Goal: Information Seeking & Learning: Check status

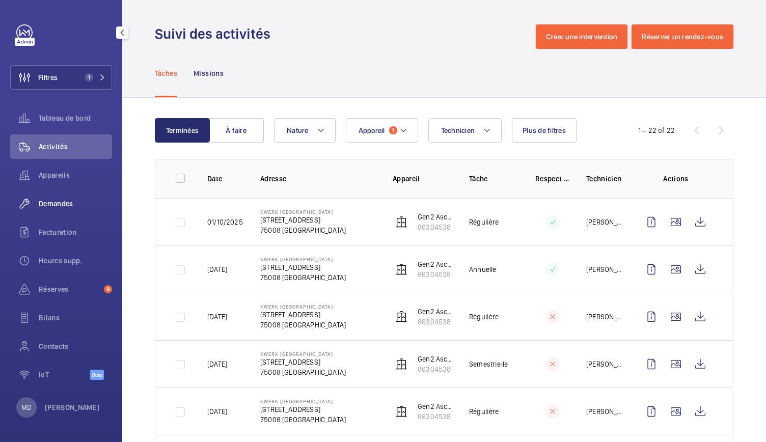
click at [67, 208] on span "Demandes" at bounding box center [75, 204] width 73 height 10
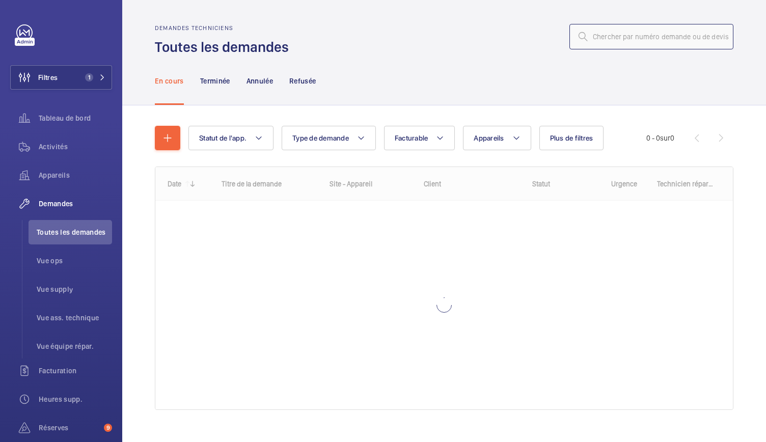
click at [587, 38] on input "text" at bounding box center [651, 36] width 164 height 25
paste input "R25-12834"
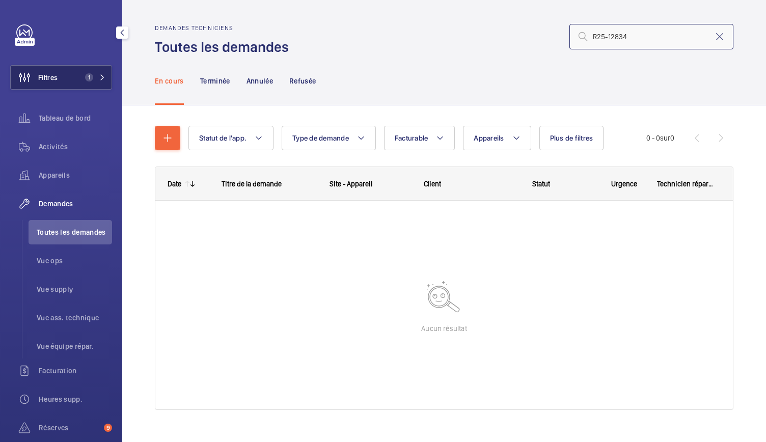
type input "R25-12834"
click at [98, 82] on button "Filtres 1" at bounding box center [61, 77] width 102 height 24
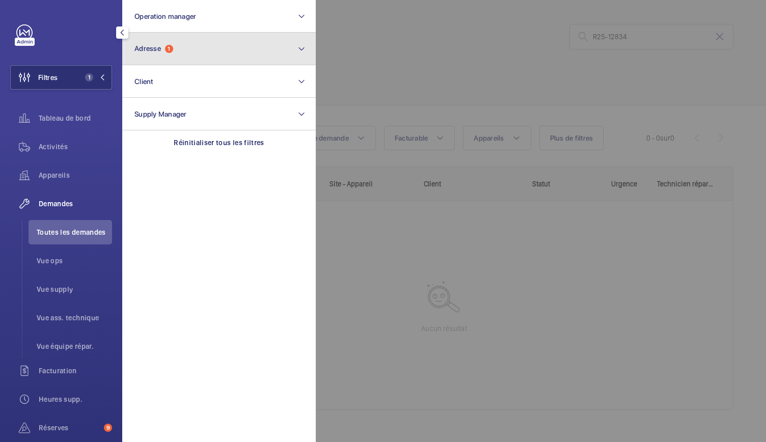
click at [156, 60] on button "Adresse 1" at bounding box center [219, 49] width 194 height 33
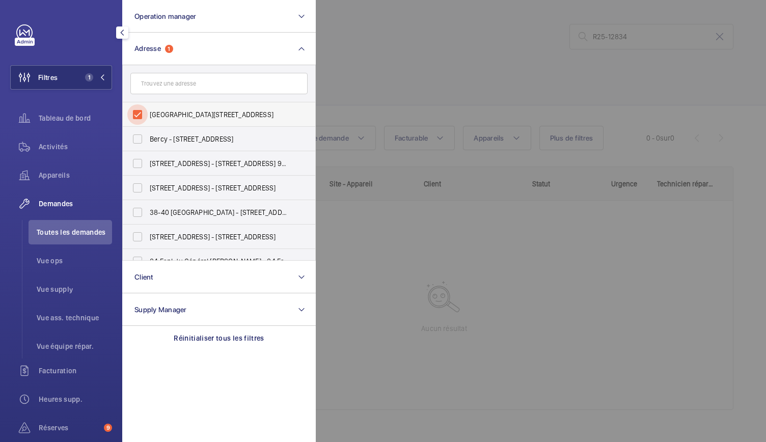
click at [135, 118] on input "[GEOGRAPHIC_DATA][STREET_ADDRESS]" at bounding box center [137, 114] width 20 height 20
checkbox input "false"
click at [452, 19] on div at bounding box center [699, 221] width 766 height 442
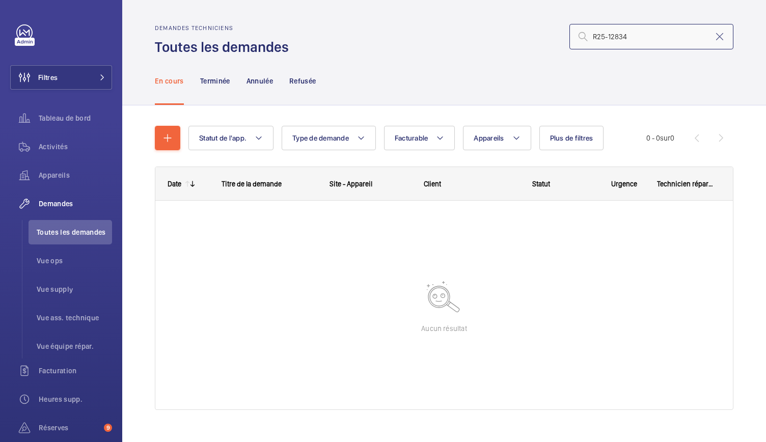
click at [634, 37] on input "R25-12834" at bounding box center [651, 36] width 164 height 25
click at [586, 39] on input "R25-12834" at bounding box center [651, 36] width 164 height 25
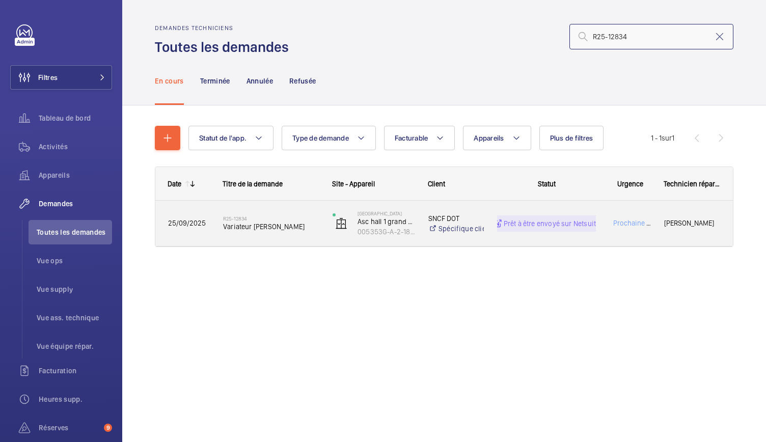
type input "R25-12834"
click at [263, 229] on span "Variateur [PERSON_NAME]" at bounding box center [271, 227] width 96 height 10
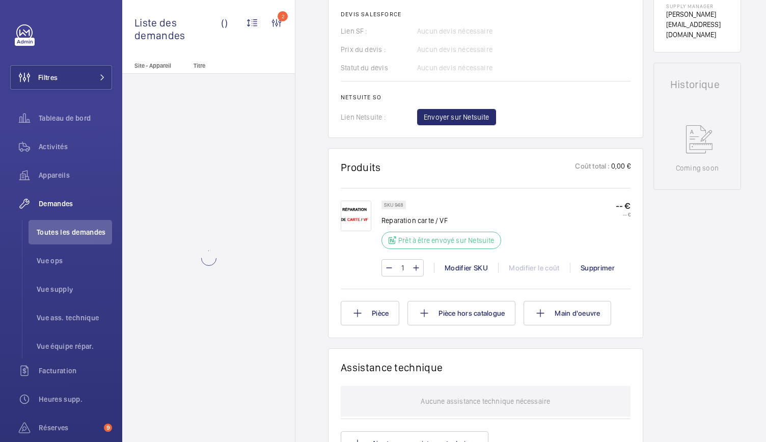
scroll to position [447, 0]
